Goal: Task Accomplishment & Management: Manage account settings

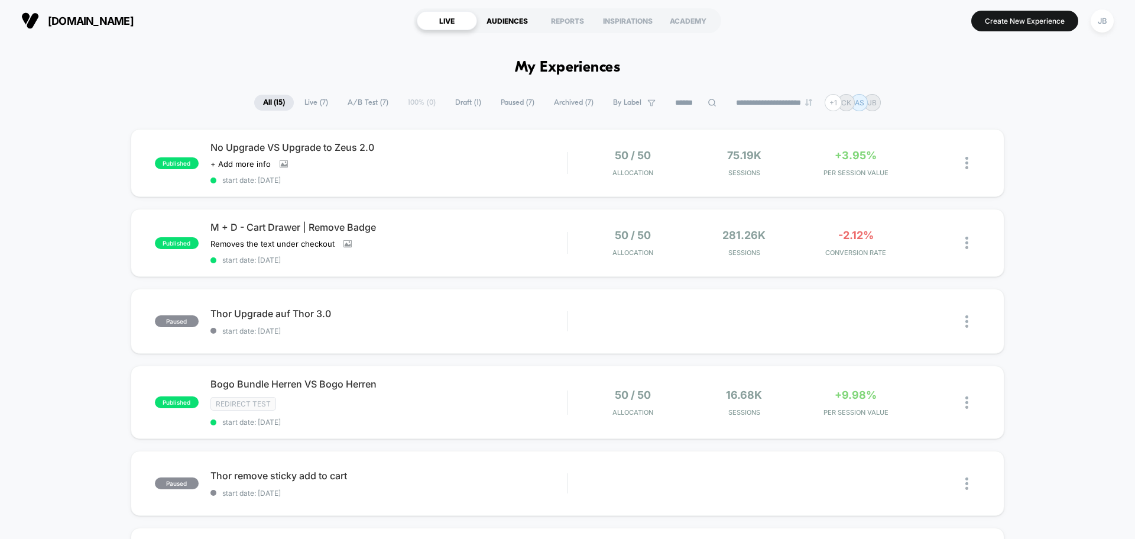
click at [517, 21] on div "AUDIENCES" at bounding box center [507, 20] width 60 height 19
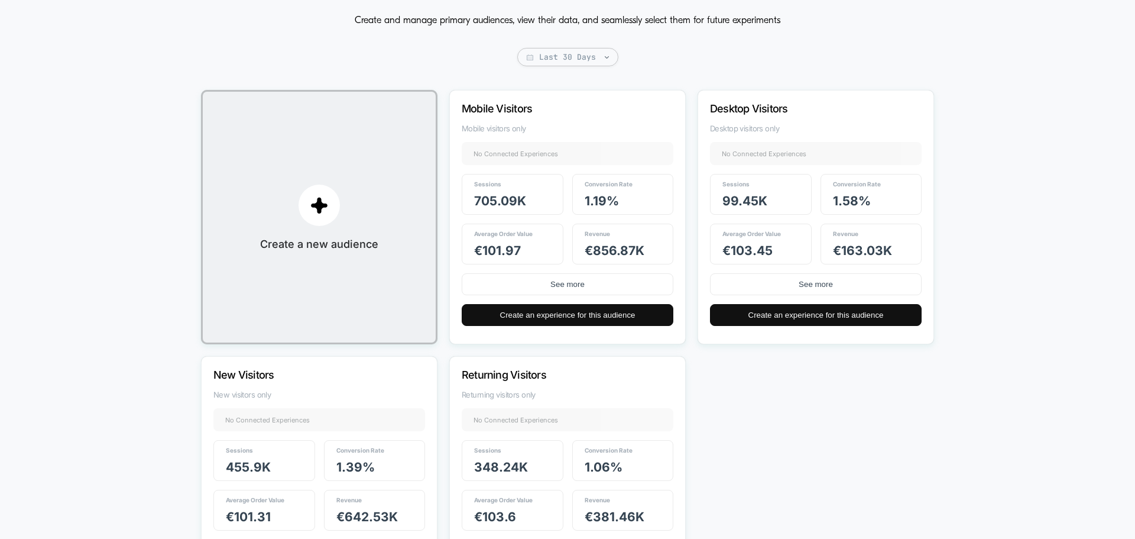
scroll to position [66, 0]
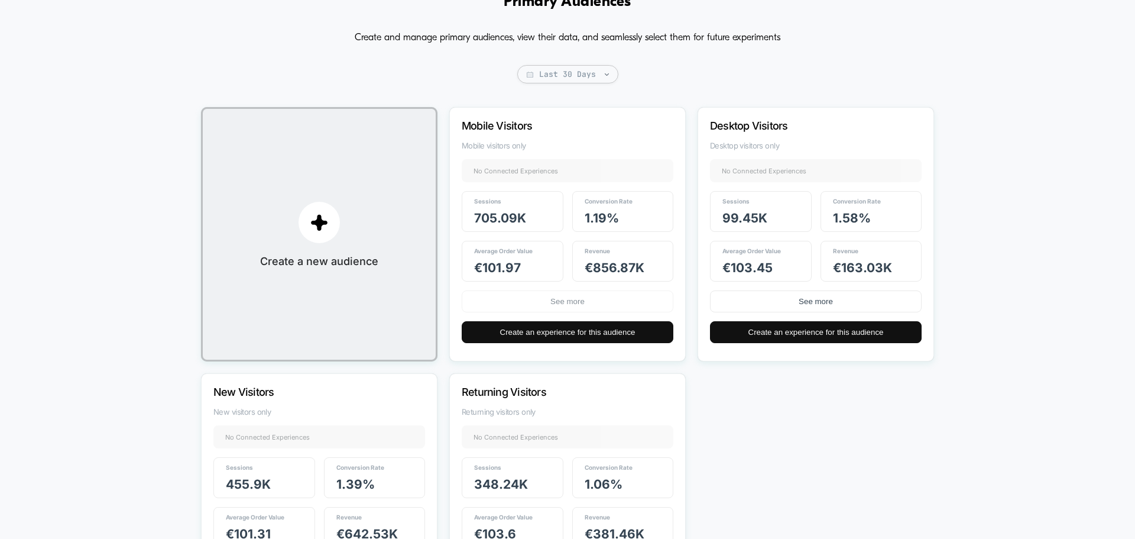
click at [501, 302] on button "See more" at bounding box center [568, 301] width 212 height 22
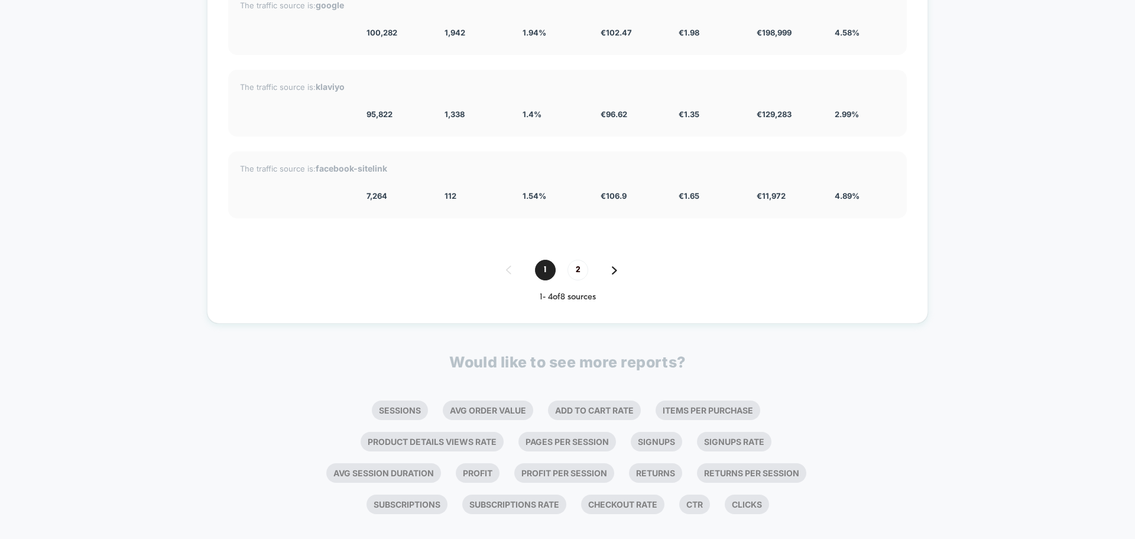
scroll to position [2543, 0]
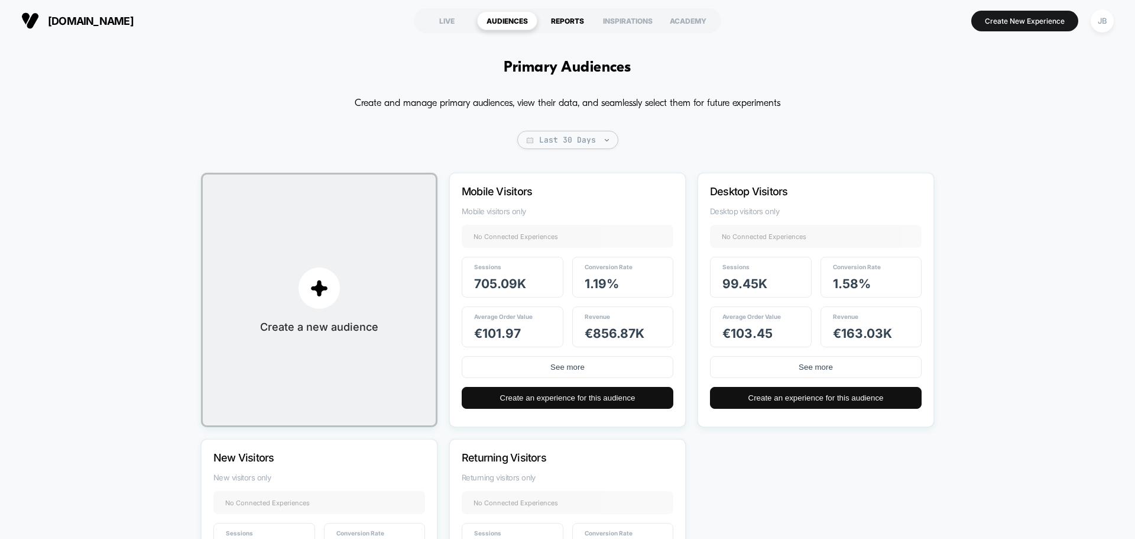
click at [558, 20] on div "REPORTS" at bounding box center [567, 20] width 60 height 19
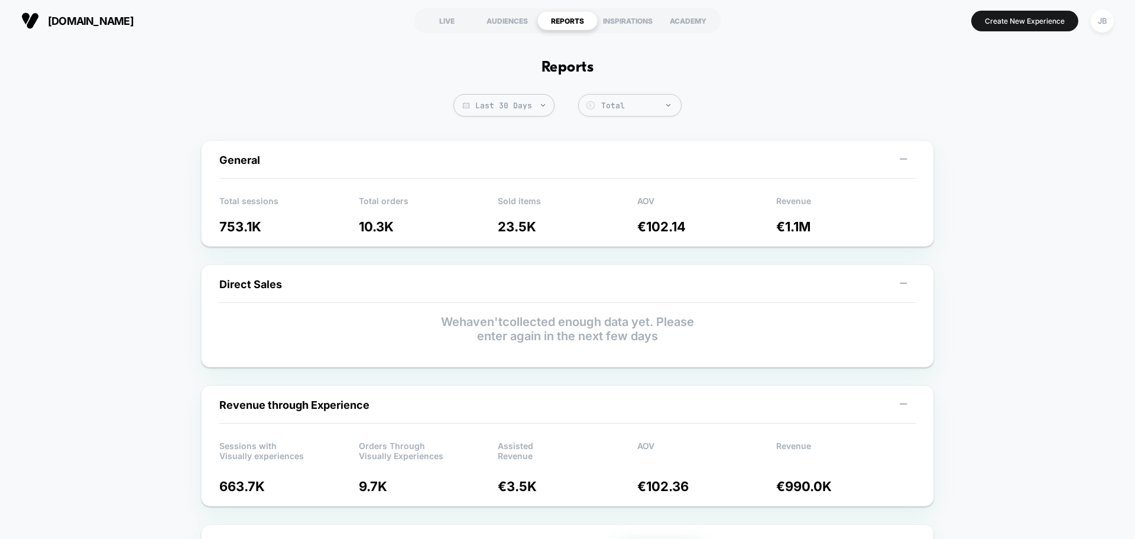
drag, startPoint x: 176, startPoint y: 206, endPoint x: 191, endPoint y: 92, distance: 114.5
click at [632, 22] on div "INSPIRATIONS" at bounding box center [628, 20] width 60 height 19
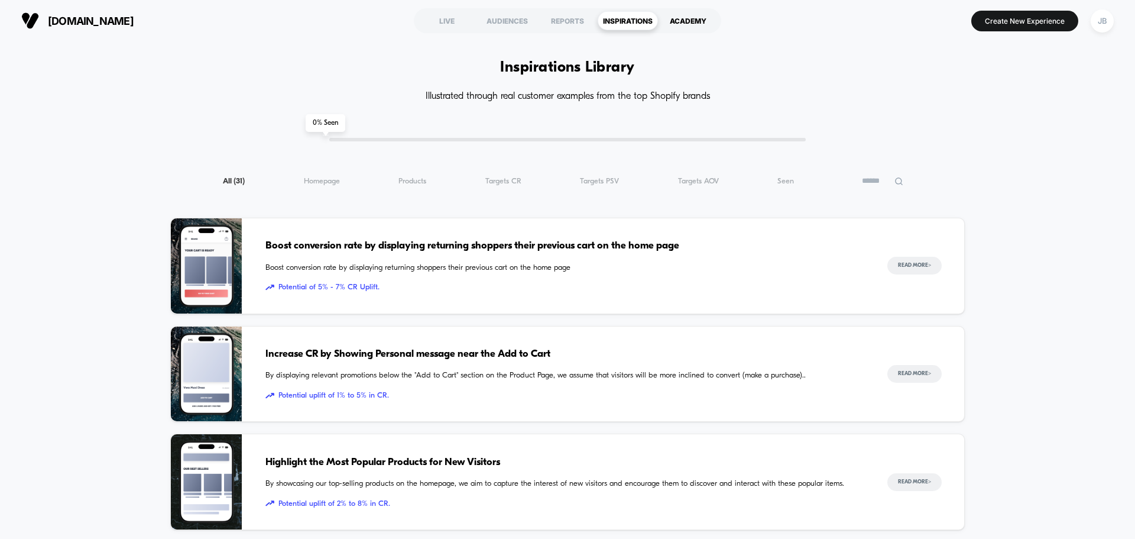
click at [672, 27] on div "ACADEMY" at bounding box center [688, 20] width 60 height 19
click at [444, 16] on div "LIVE" at bounding box center [447, 20] width 60 height 19
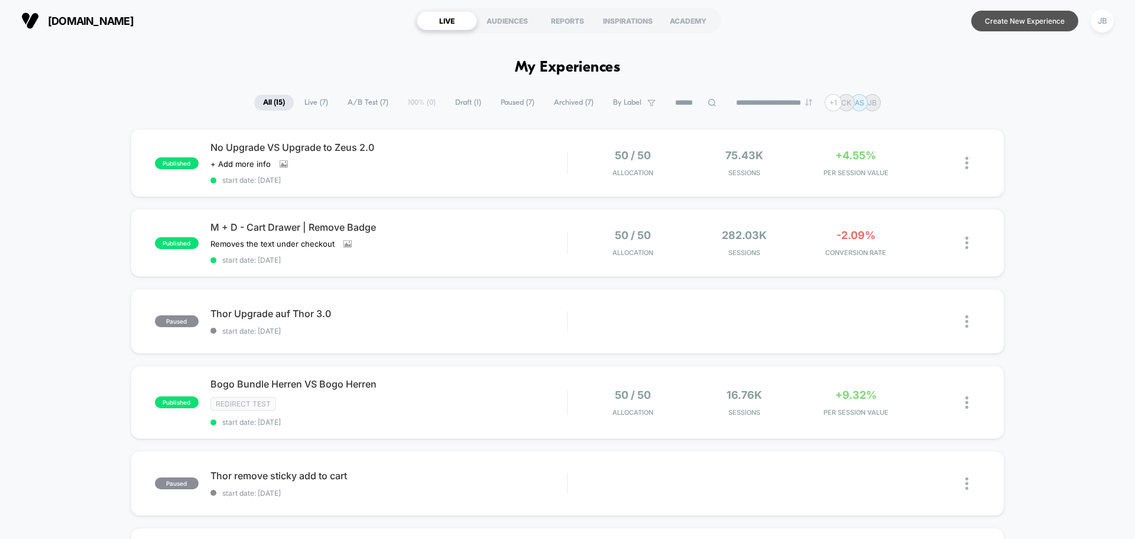
click at [1001, 21] on button "Create New Experience" at bounding box center [1025, 21] width 107 height 21
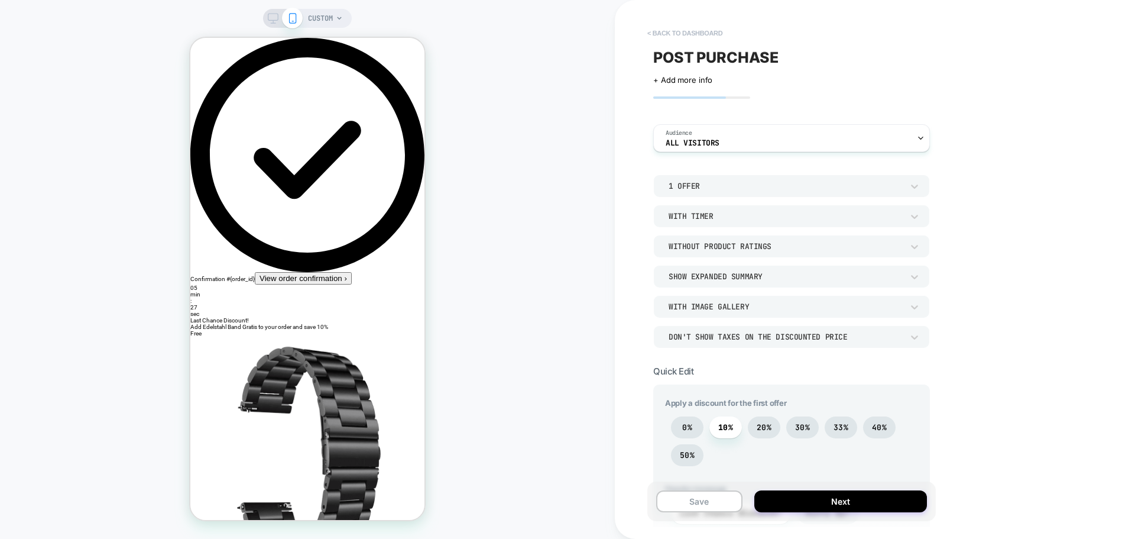
click at [651, 31] on button "< back to dashboard" at bounding box center [685, 33] width 87 height 19
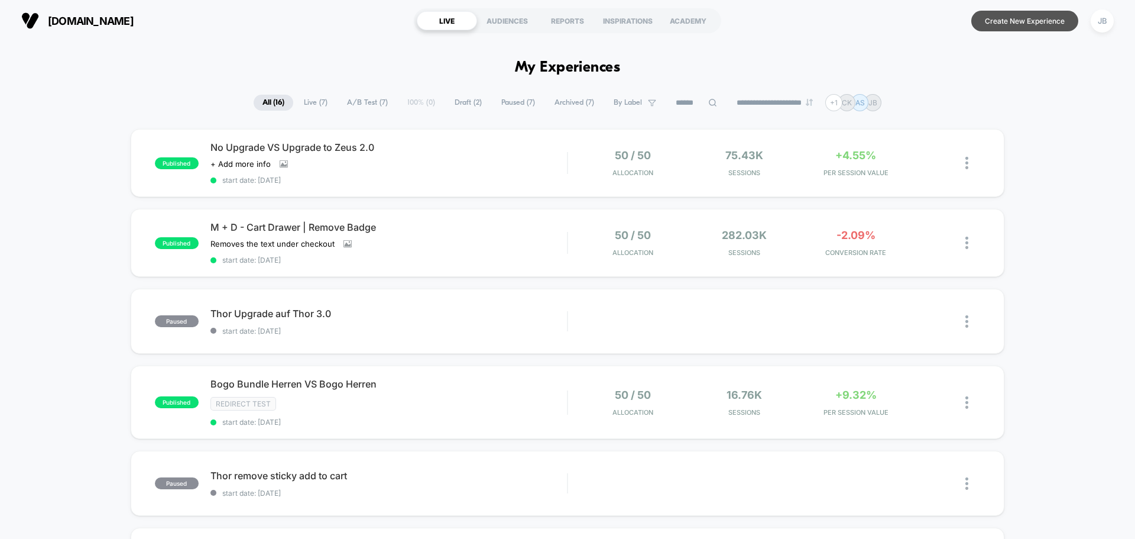
click at [1041, 25] on button "Create New Experience" at bounding box center [1025, 21] width 107 height 21
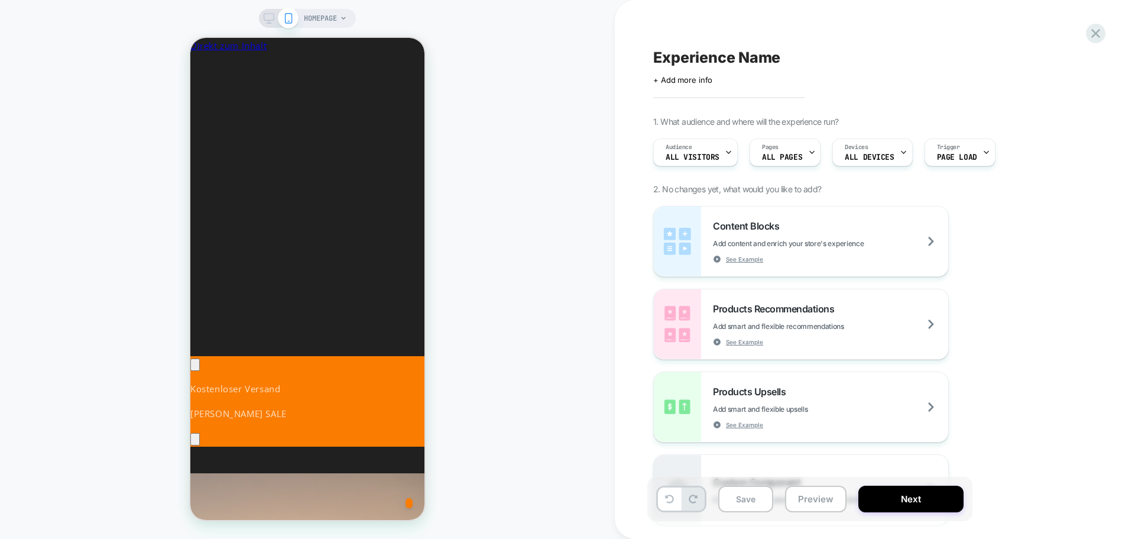
scroll to position [0, 216]
click at [802, 155] on div "Pages ALL PAGES" at bounding box center [782, 152] width 64 height 27
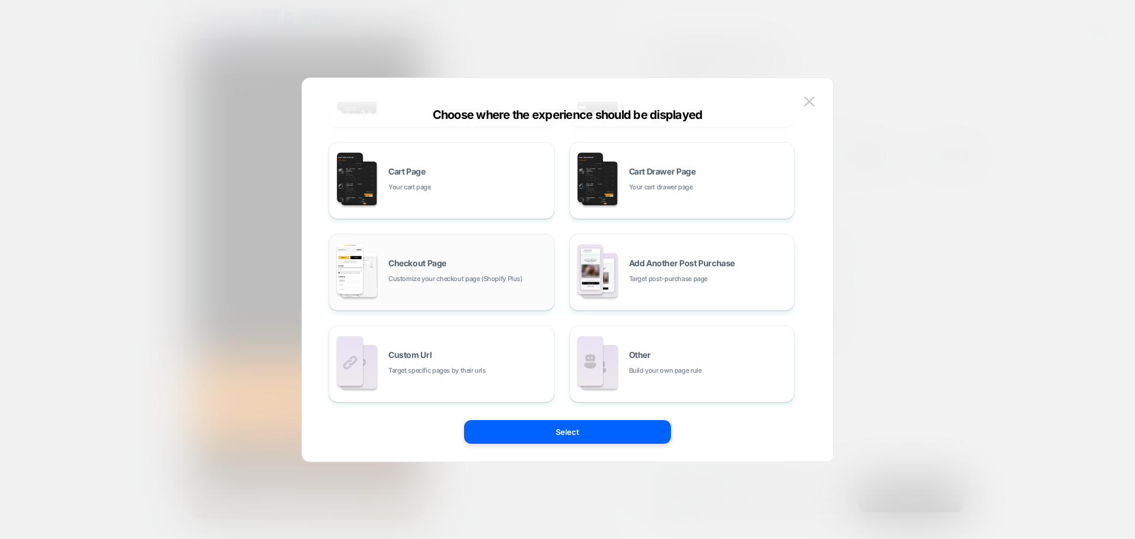
scroll to position [0, 176]
click at [439, 293] on div "Checkout Page Customize your checkout page (Shopify Plus)" at bounding box center [441, 271] width 213 height 65
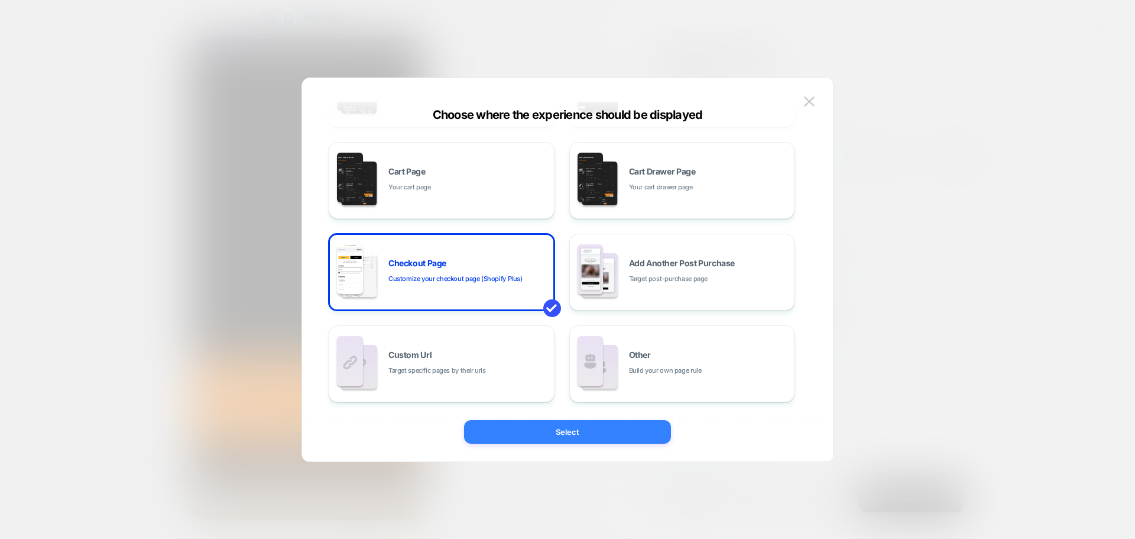
click at [581, 439] on button "Select" at bounding box center [567, 432] width 207 height 24
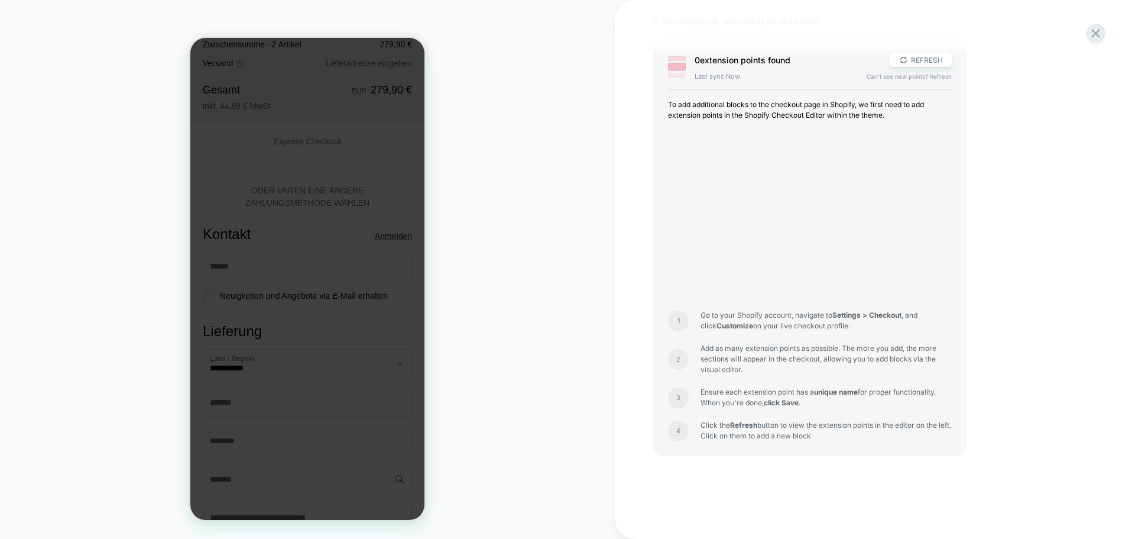
scroll to position [0, 0]
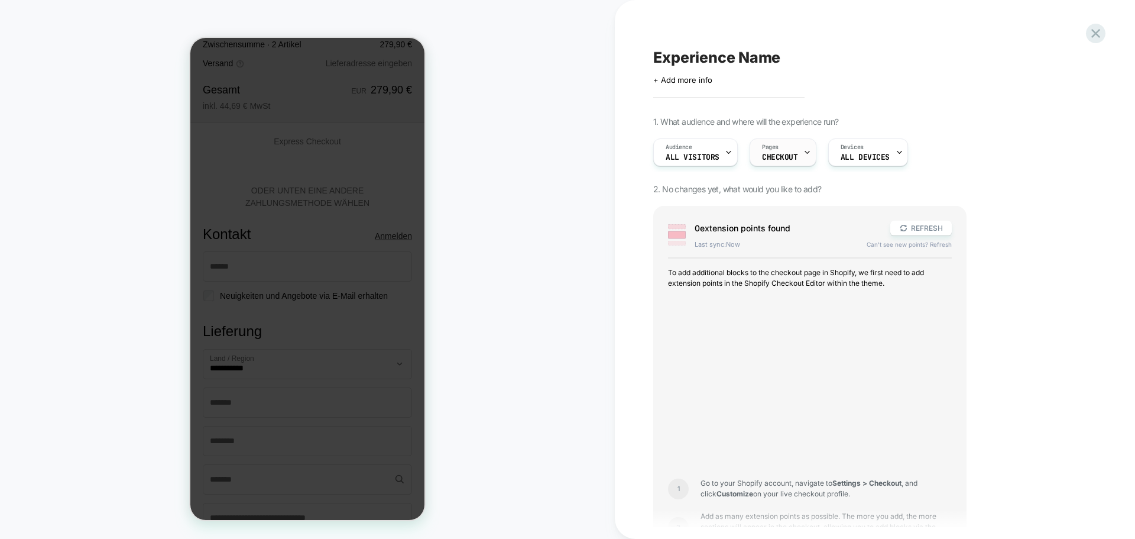
click at [783, 145] on div "Pages CHECKOUT" at bounding box center [780, 152] width 60 height 27
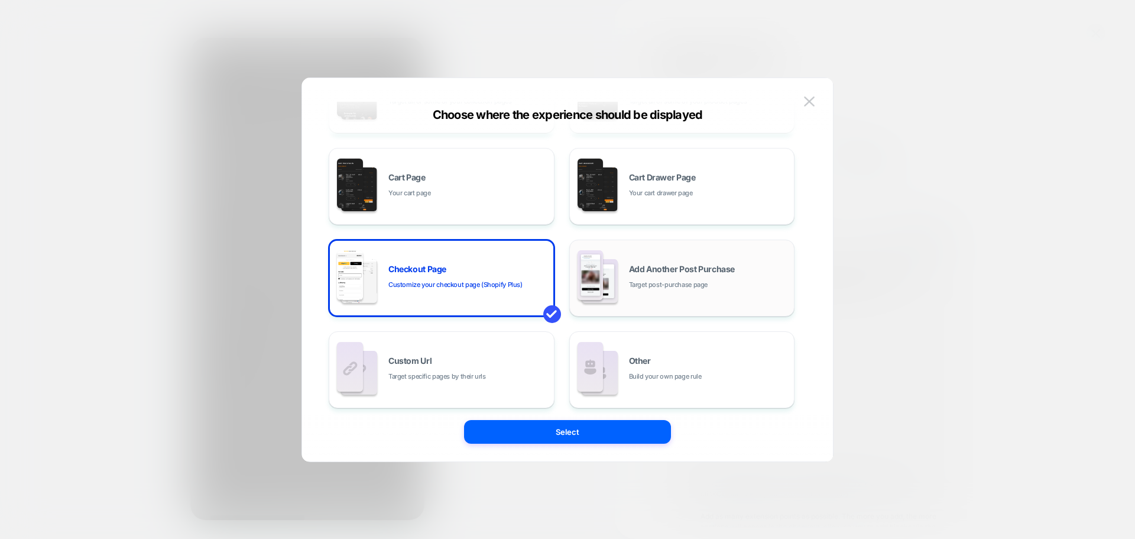
scroll to position [179, 0]
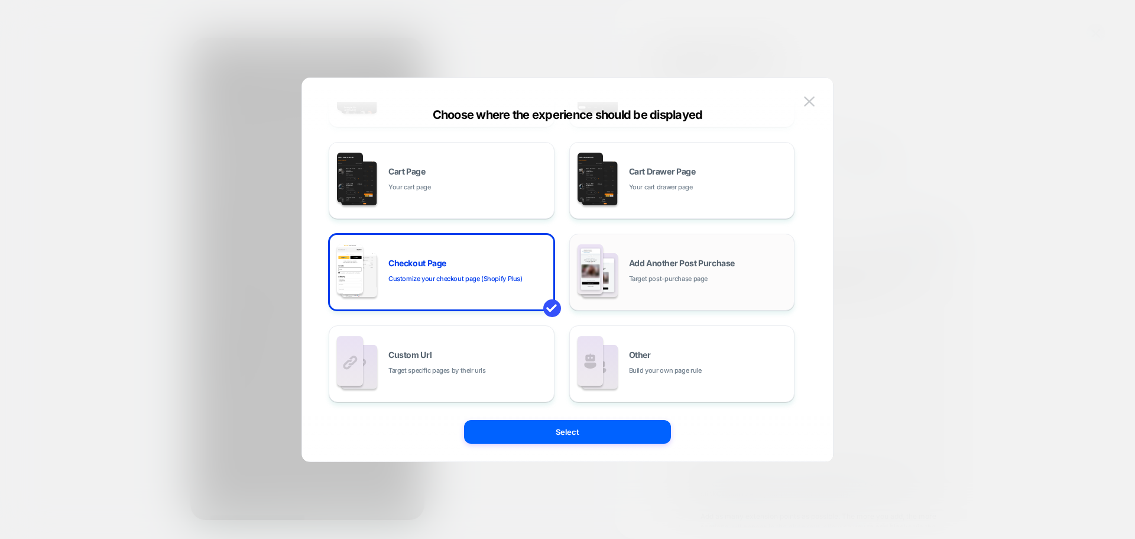
click at [696, 285] on div "Add Another Post Purchase Target post-purchase page" at bounding box center [682, 271] width 213 height 65
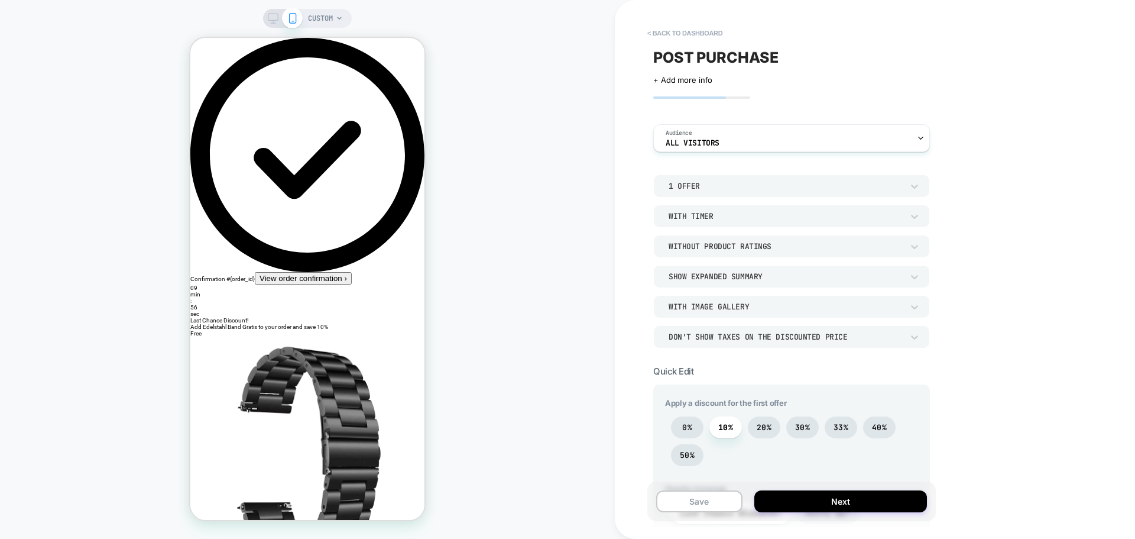
click at [269, 15] on icon at bounding box center [273, 18] width 11 height 11
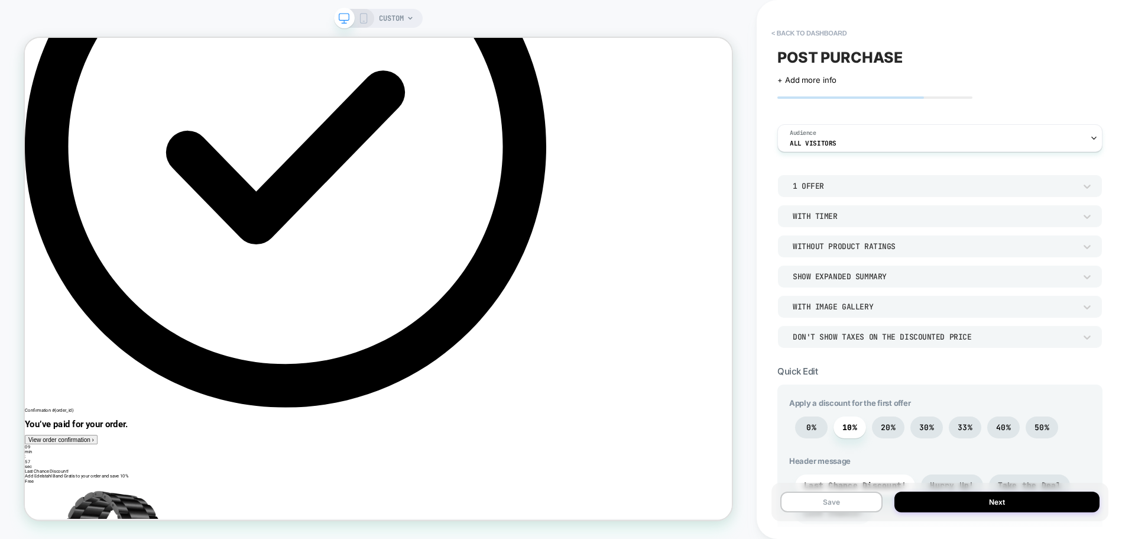
scroll to position [59, 0]
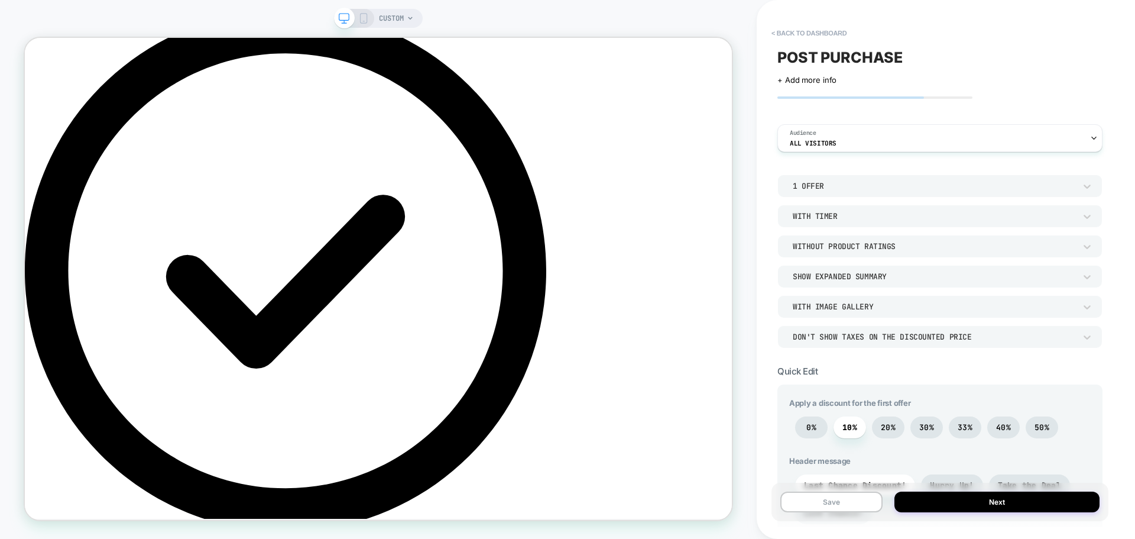
click at [156, 14] on div "CUSTOM" at bounding box center [378, 269] width 757 height 515
click at [777, 33] on button "< back to dashboard" at bounding box center [809, 33] width 87 height 19
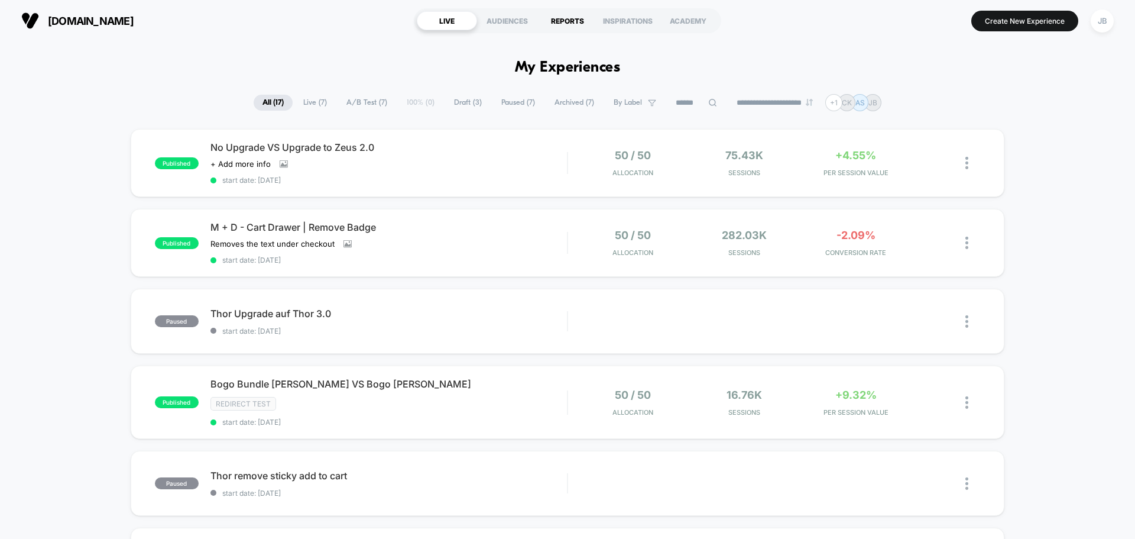
click at [558, 26] on div "REPORTS" at bounding box center [567, 20] width 60 height 19
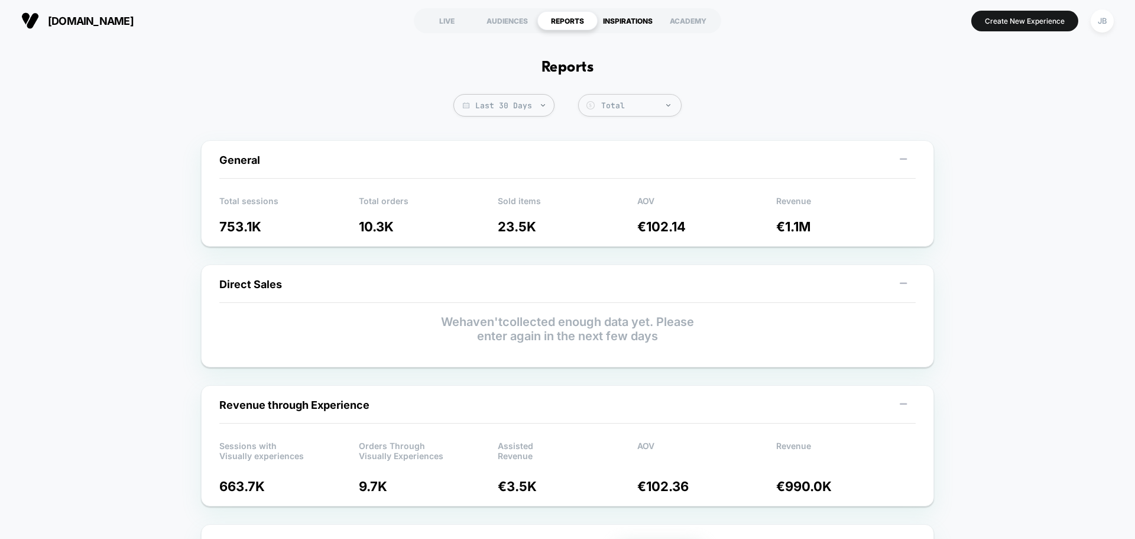
click at [616, 15] on div "INSPIRATIONS" at bounding box center [628, 20] width 60 height 19
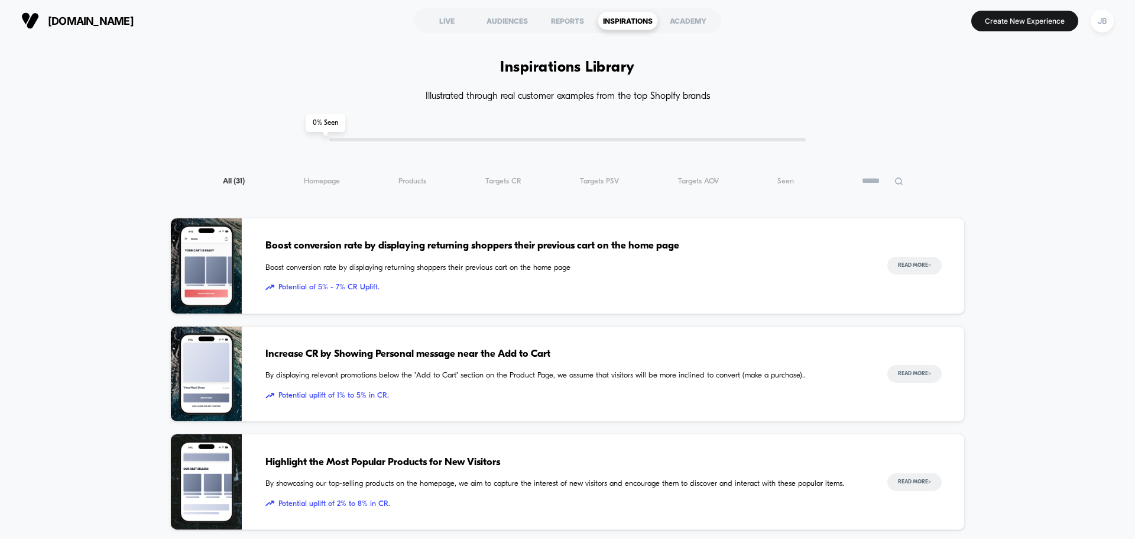
drag, startPoint x: 96, startPoint y: 360, endPoint x: 105, endPoint y: 116, distance: 243.8
click at [1105, 26] on div "JB" at bounding box center [1102, 20] width 23 height 23
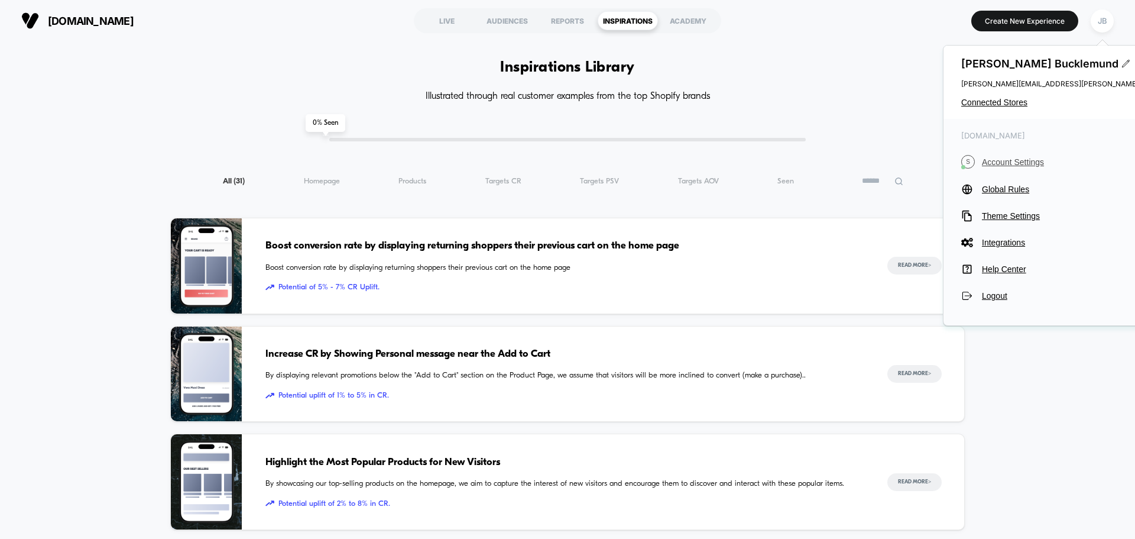
click at [1032, 161] on span "Account Settings" at bounding box center [1089, 161] width 214 height 9
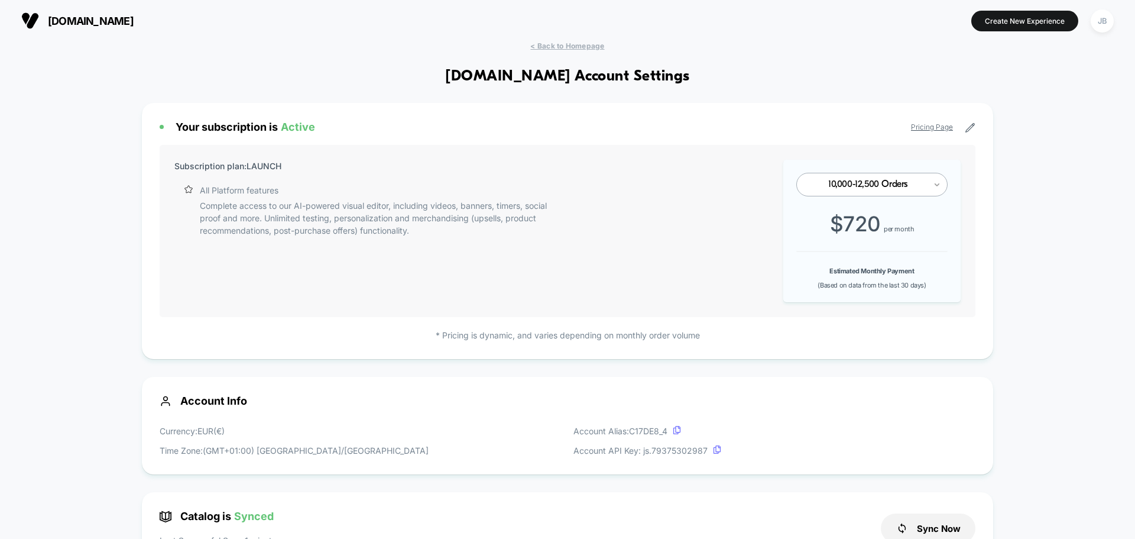
click at [937, 181] on icon at bounding box center [937, 185] width 8 height 12
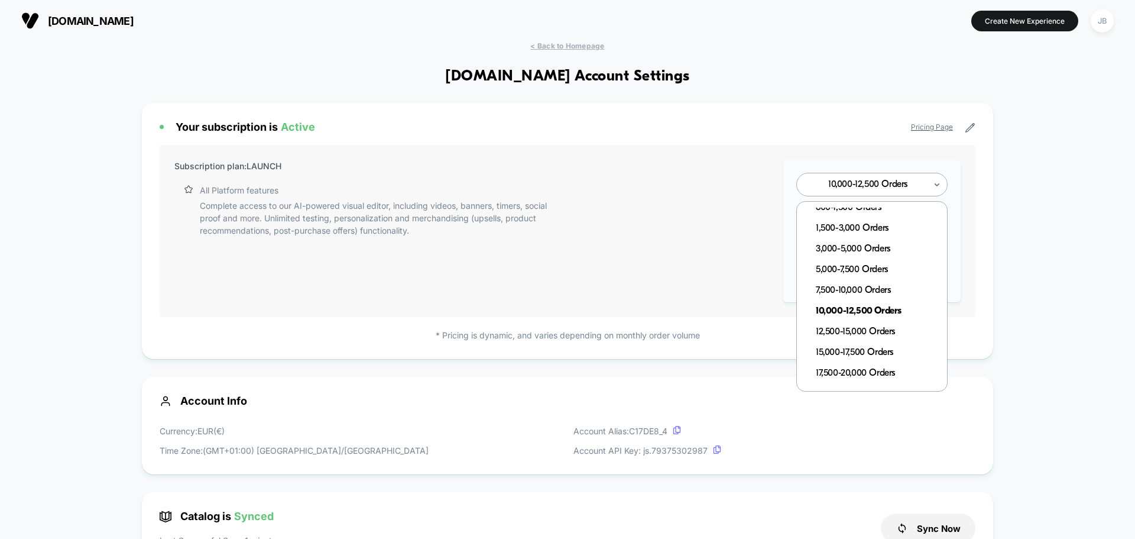
scroll to position [118, 0]
click at [874, 284] on div "12,500-15,000 Orders" at bounding box center [878, 288] width 138 height 21
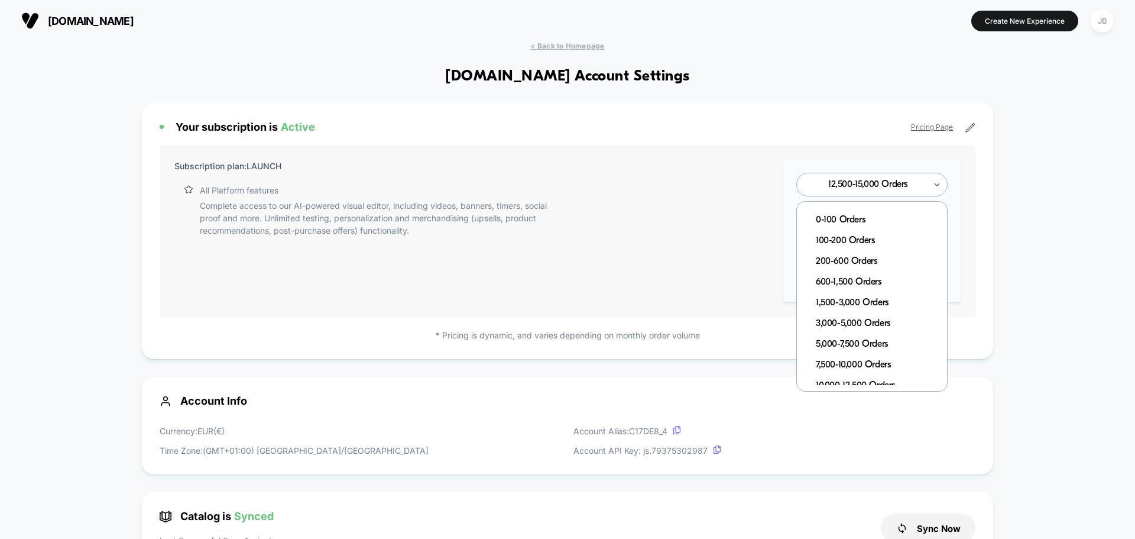
click at [923, 186] on div at bounding box center [868, 184] width 116 height 7
click at [875, 323] on div "10,000-12,500 Orders" at bounding box center [878, 326] width 138 height 21
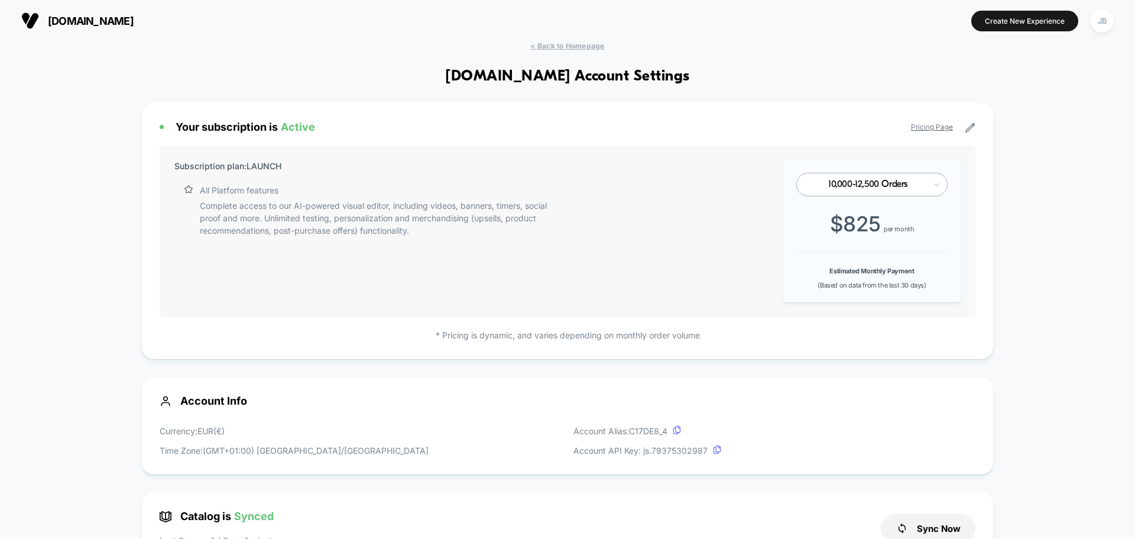
click at [935, 124] on link "Pricing Page" at bounding box center [932, 126] width 42 height 9
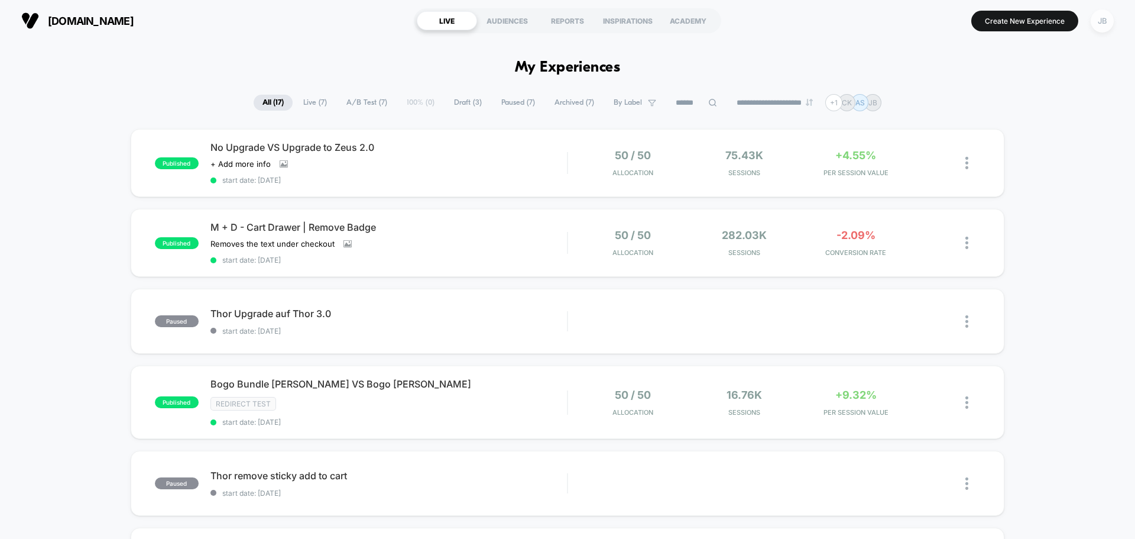
click at [1113, 24] on div "JB" at bounding box center [1102, 20] width 23 height 23
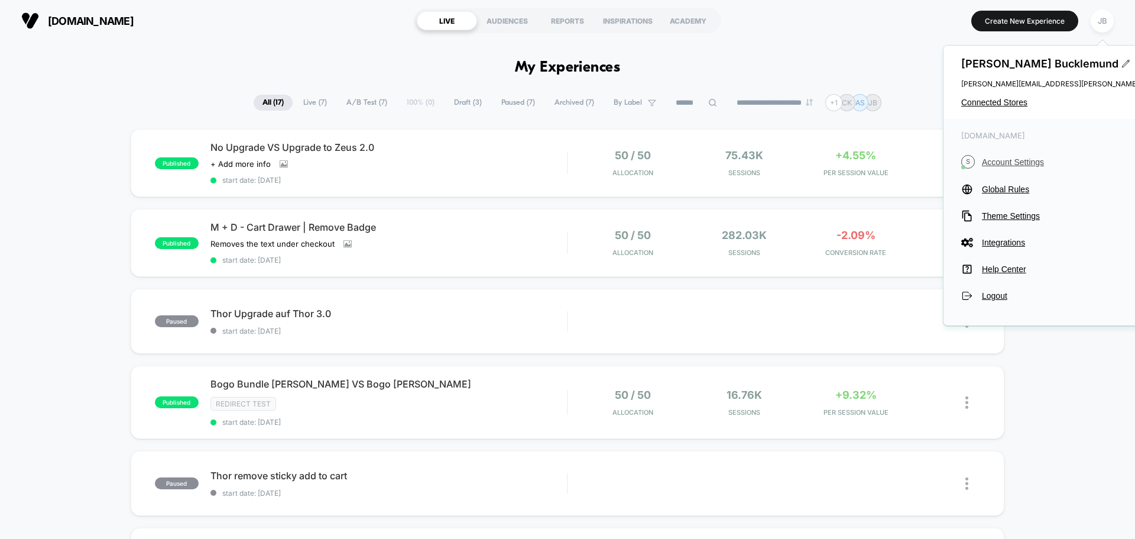
click at [1025, 161] on span "Account Settings" at bounding box center [1089, 161] width 214 height 9
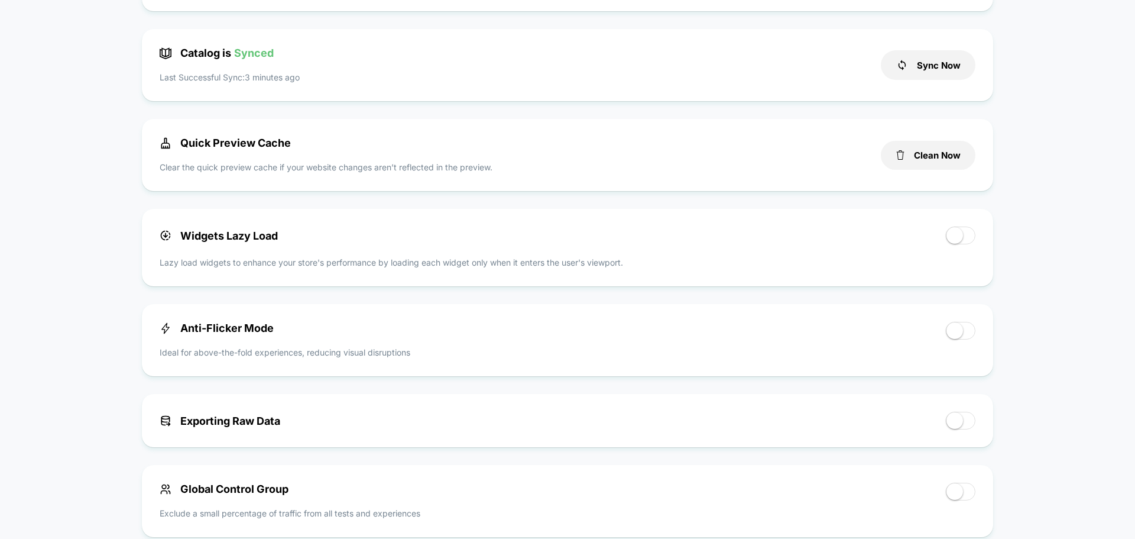
scroll to position [473, 0]
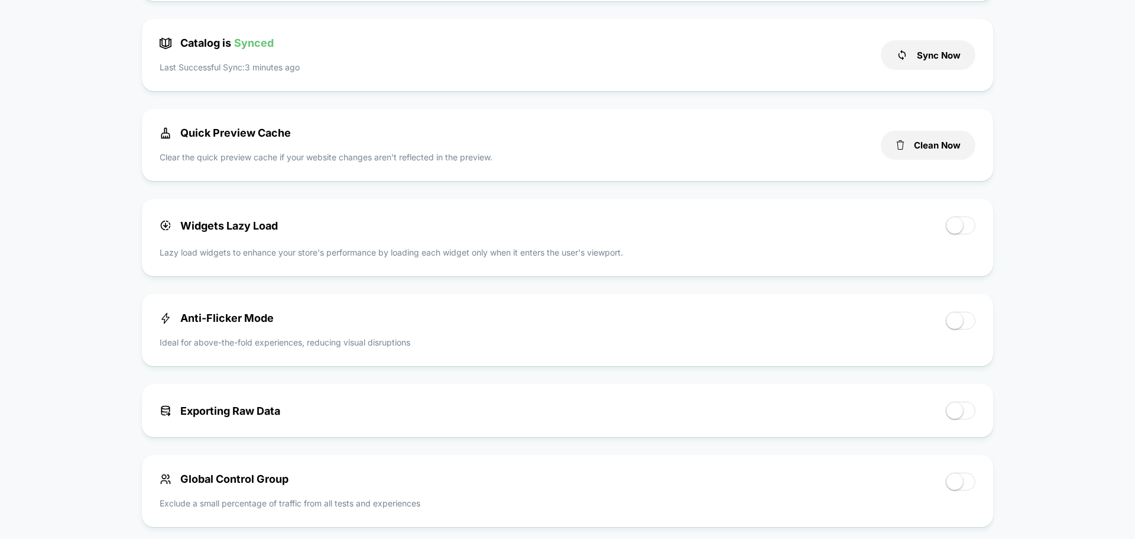
click at [969, 229] on span at bounding box center [961, 225] width 30 height 18
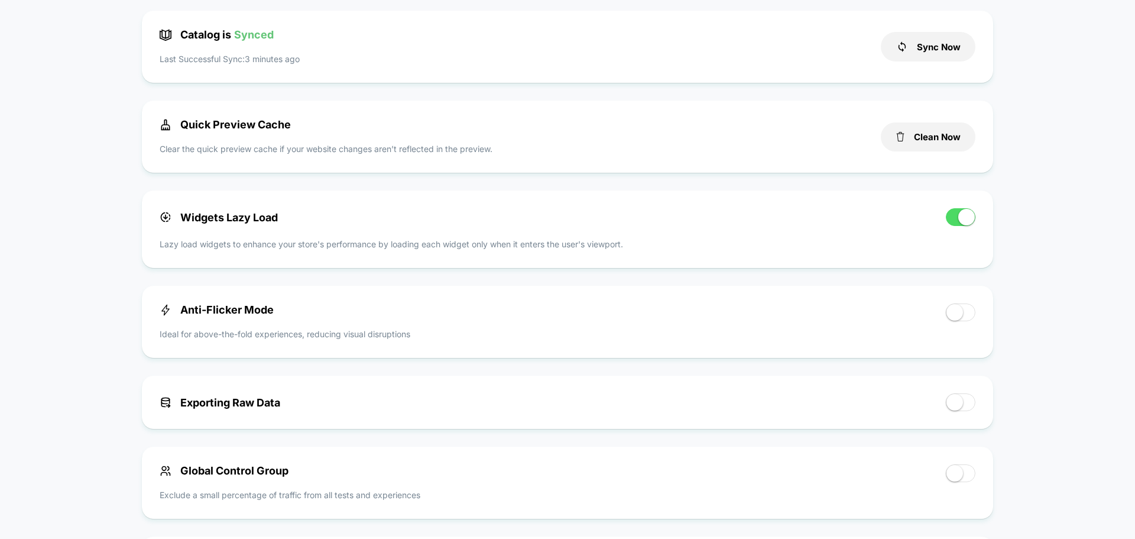
scroll to position [0, 0]
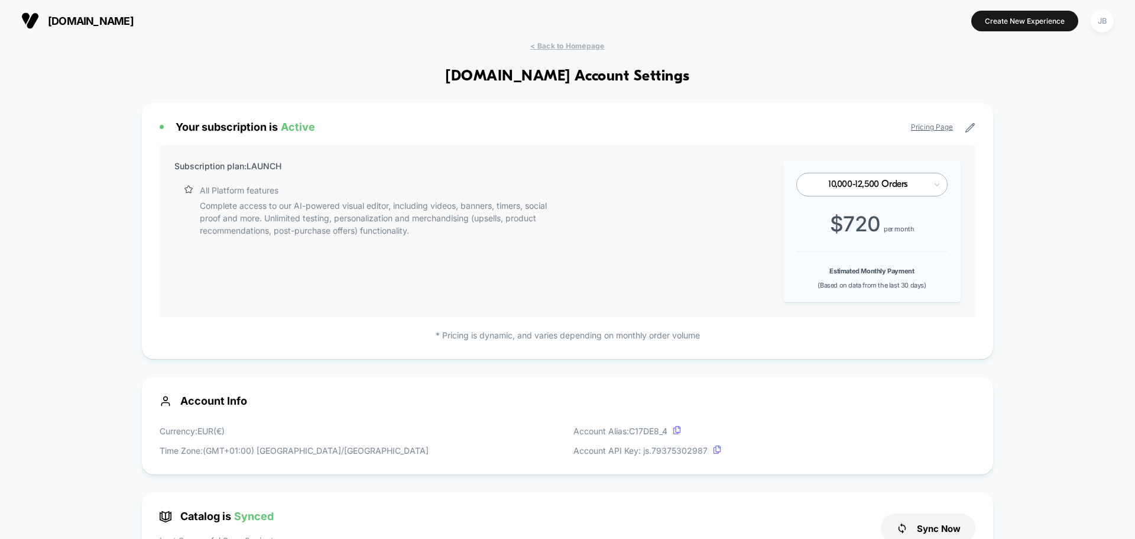
drag, startPoint x: 125, startPoint y: 341, endPoint x: 129, endPoint y: 164, distance: 176.8
click at [1103, 25] on div "JB" at bounding box center [1102, 20] width 23 height 23
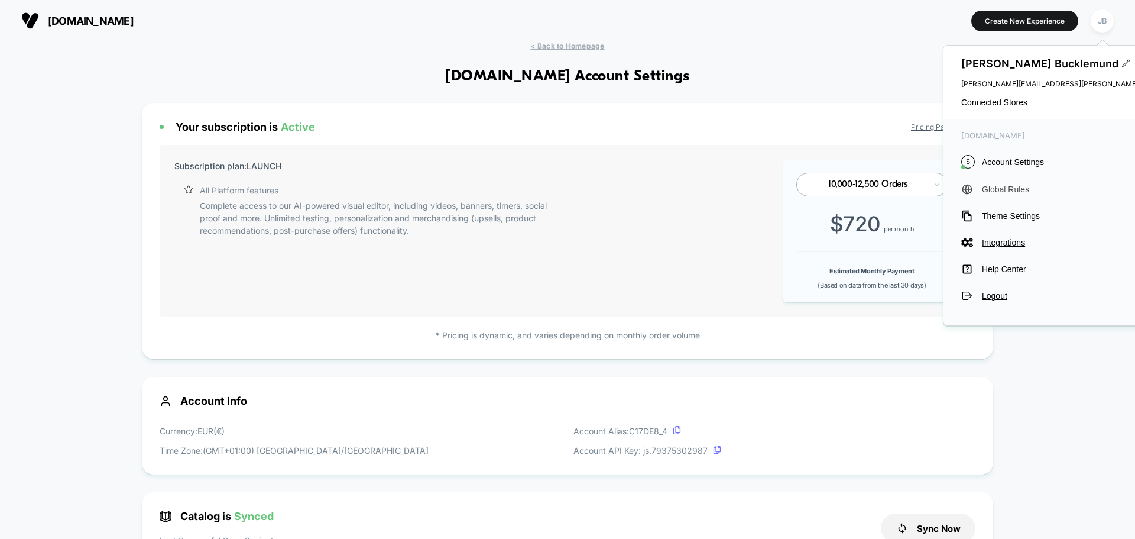
click at [1029, 187] on span "Global Rules" at bounding box center [1089, 188] width 214 height 9
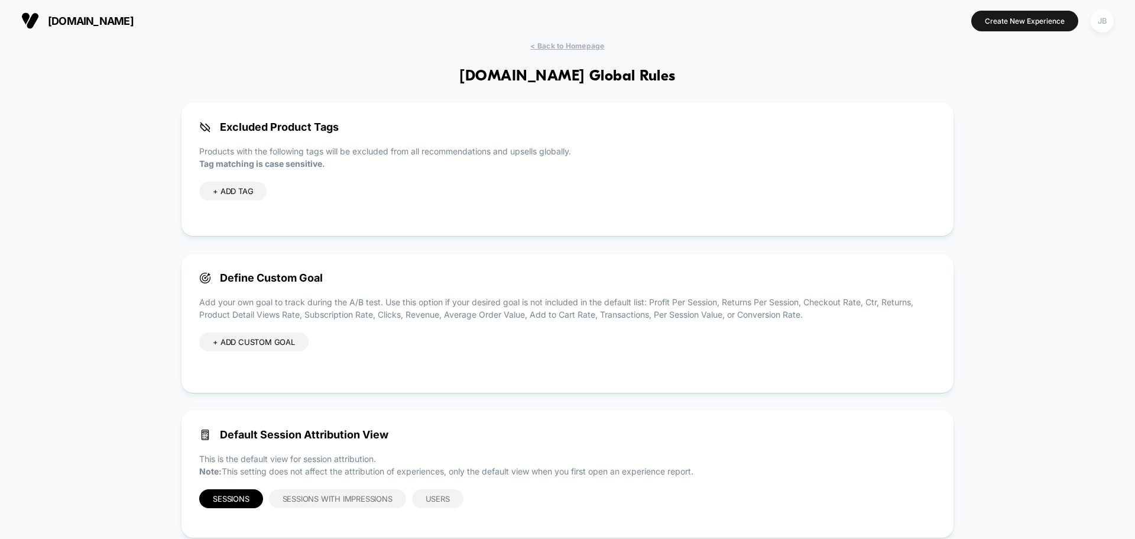
click at [1109, 21] on div "JB" at bounding box center [1102, 20] width 23 height 23
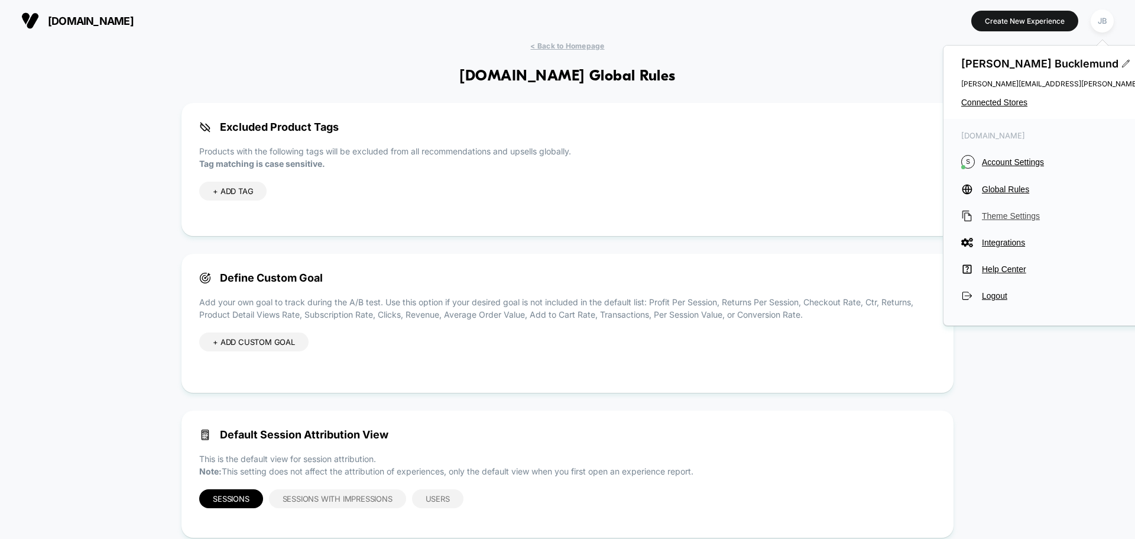
click at [1022, 217] on span "Theme Settings" at bounding box center [1089, 215] width 214 height 9
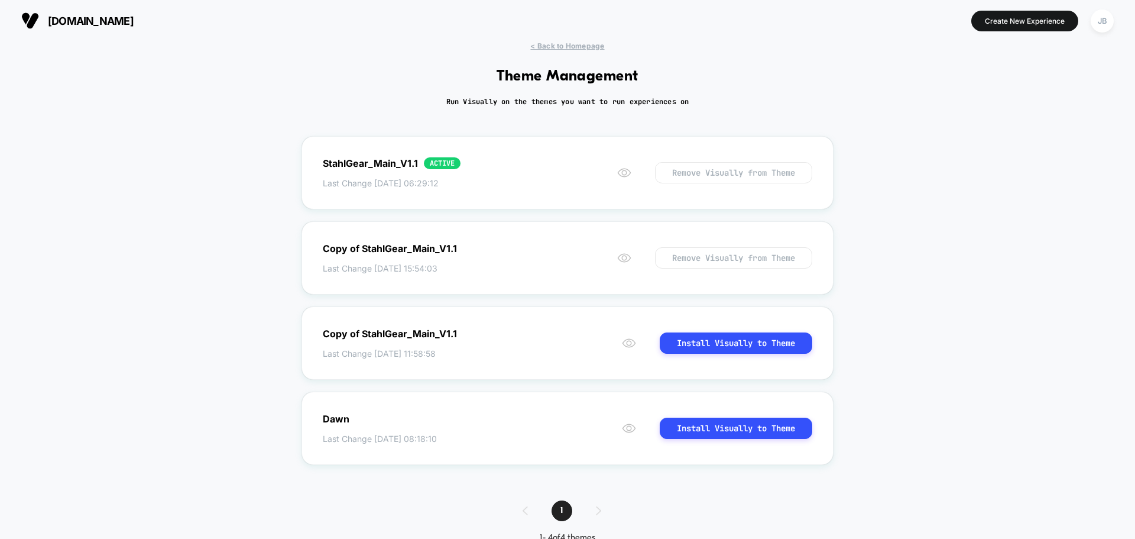
click at [90, 15] on span "[DOMAIN_NAME]" at bounding box center [91, 21] width 86 height 12
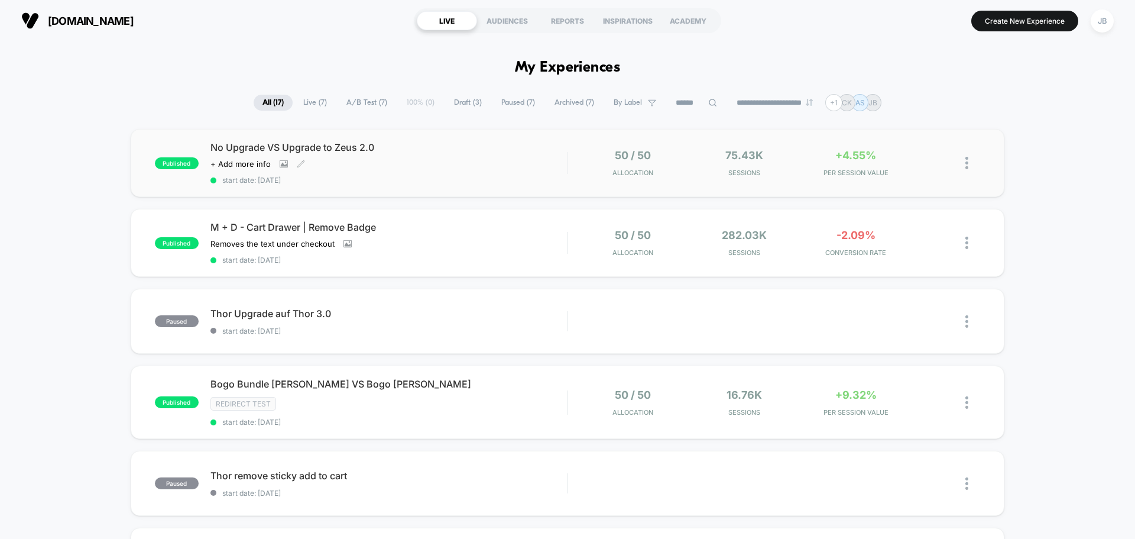
click at [429, 175] on div "No Upgrade VS Upgrade to Zeus 2.0 Click to view images Click to edit experience…" at bounding box center [389, 162] width 357 height 43
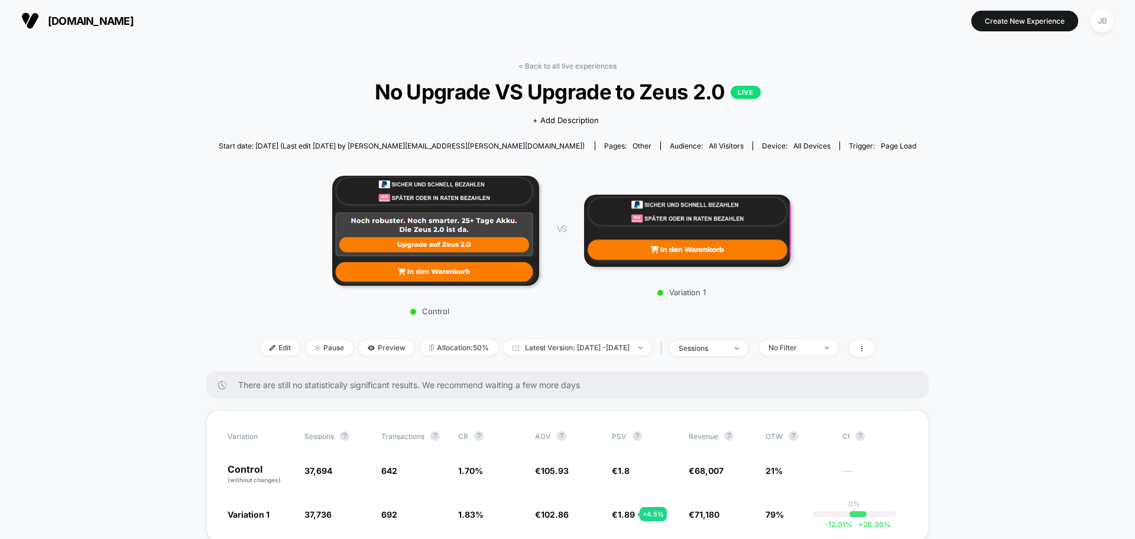
click at [63, 17] on span "[DOMAIN_NAME]" at bounding box center [91, 21] width 86 height 12
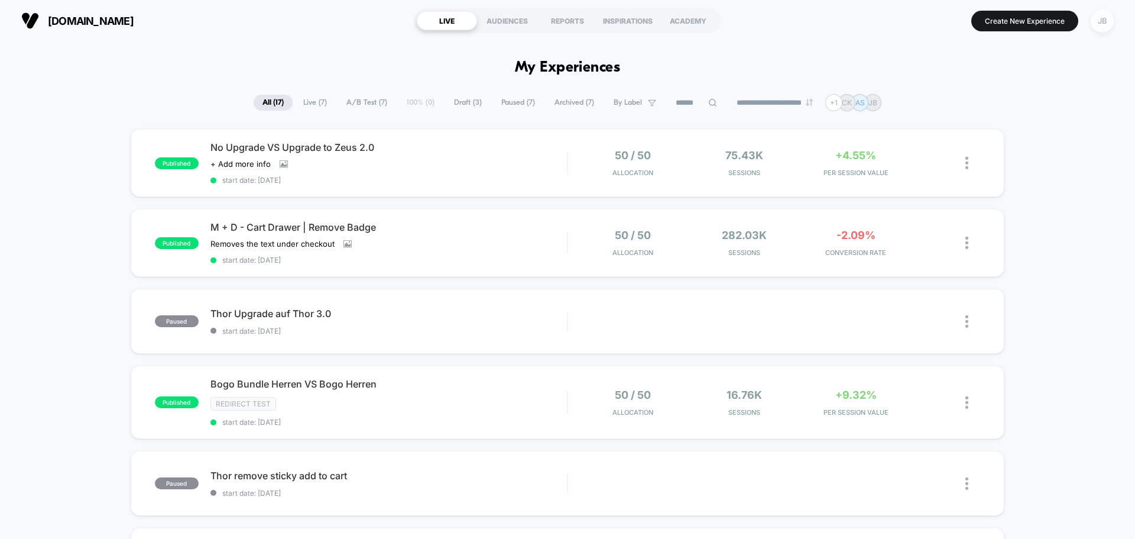
click at [1099, 25] on div "JB" at bounding box center [1102, 20] width 23 height 23
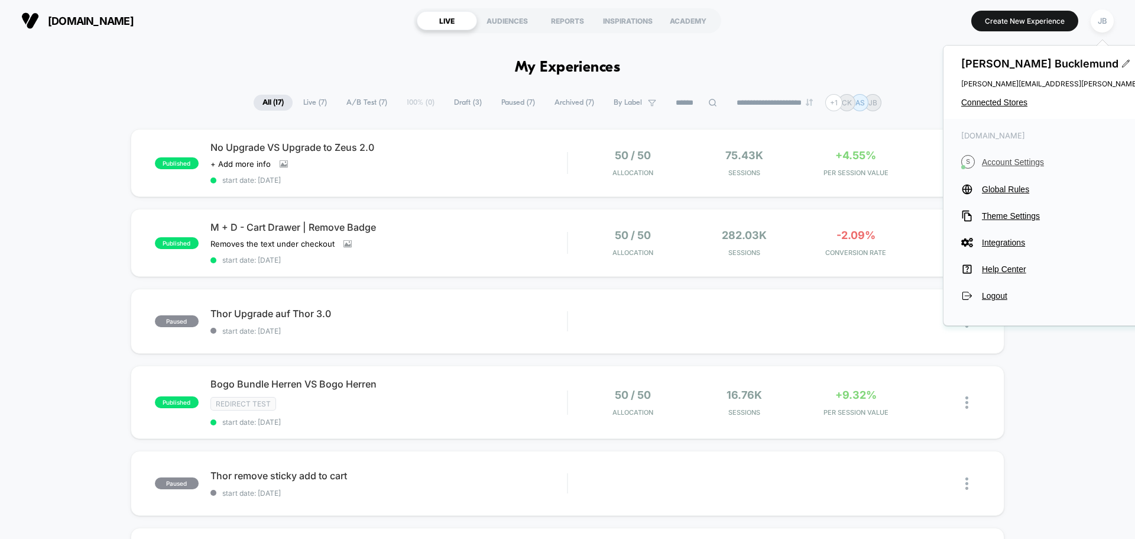
click at [1034, 159] on span "Account Settings" at bounding box center [1089, 161] width 214 height 9
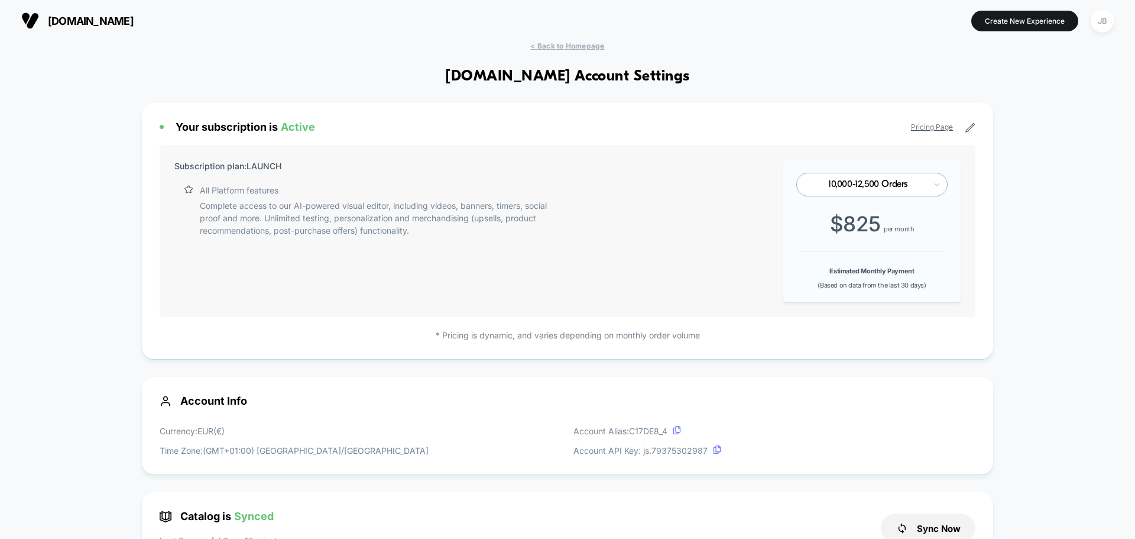
click at [936, 127] on link "Pricing Page" at bounding box center [932, 126] width 42 height 9
